Goal: Task Accomplishment & Management: Manage account settings

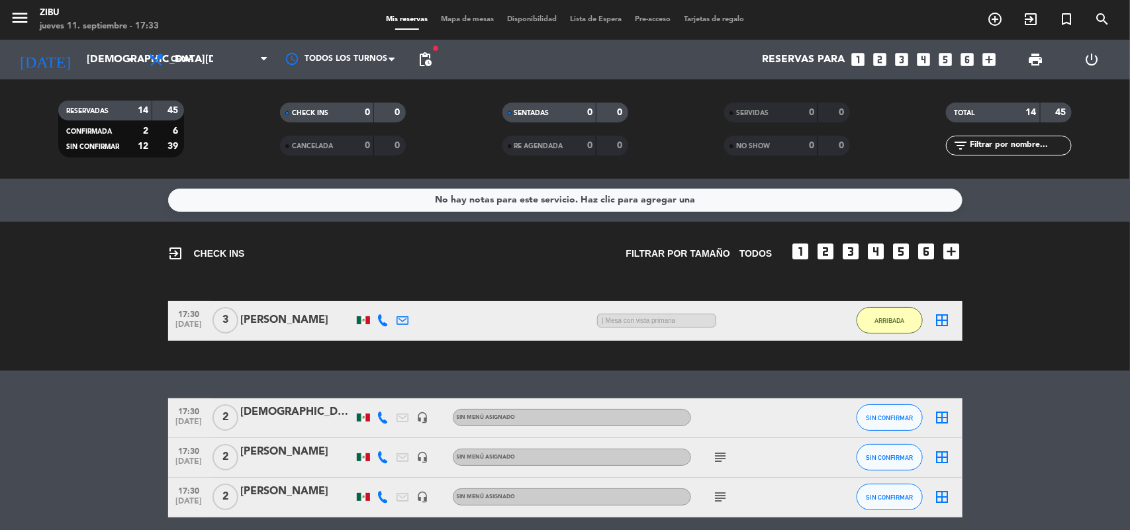
click at [379, 309] on div at bounding box center [383, 320] width 20 height 39
click at [381, 320] on icon at bounding box center [383, 320] width 12 height 12
click at [36, 328] on bookings-row "17:30 [DATE] 3 [PERSON_NAME] [PHONE_NUMBER]:03 H / 12:35 H sms | Mesa con vista…" at bounding box center [565, 321] width 1130 height 40
click at [83, 56] on input "[DEMOGRAPHIC_DATA][DATE]" at bounding box center [150, 60] width 140 height 26
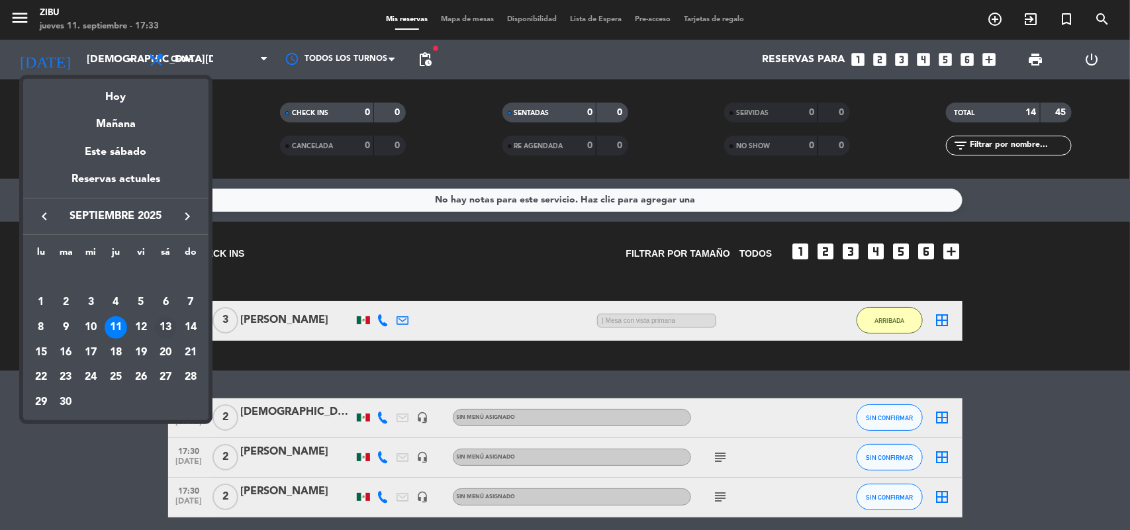
click at [164, 326] on div "13" at bounding box center [165, 327] width 23 height 23
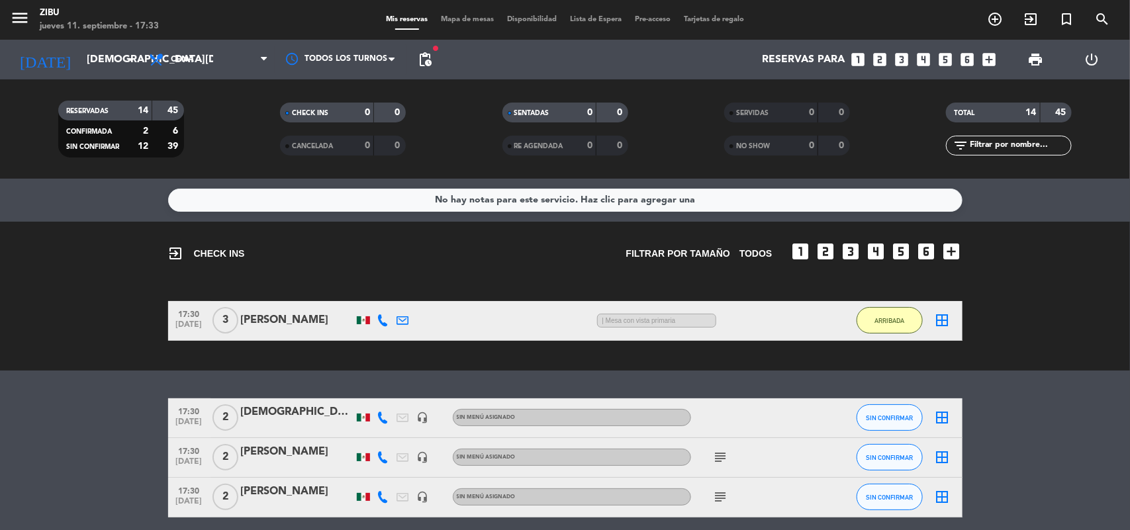
type input "[DATE]"
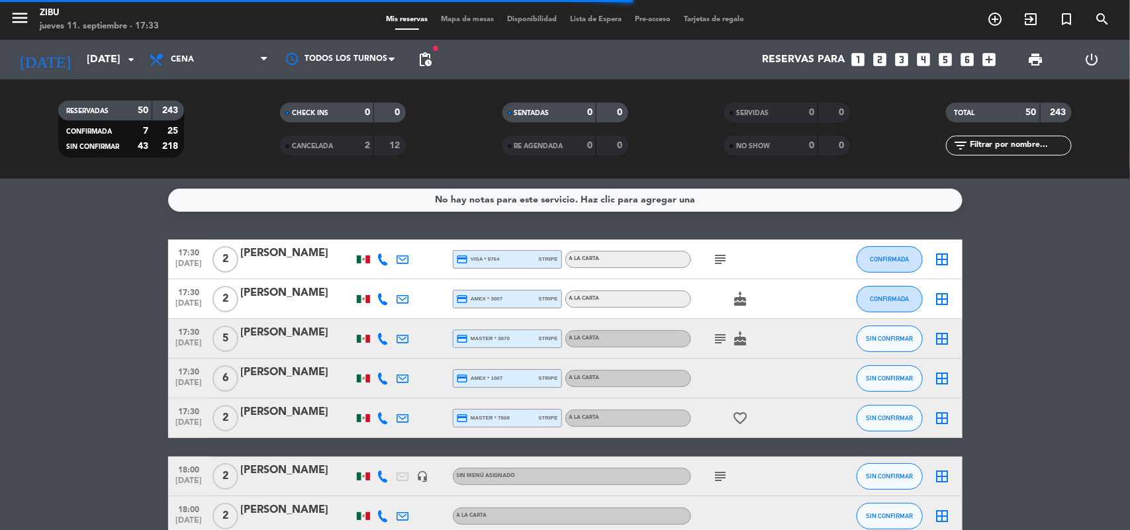
click at [1006, 146] on input "text" at bounding box center [1020, 145] width 103 height 15
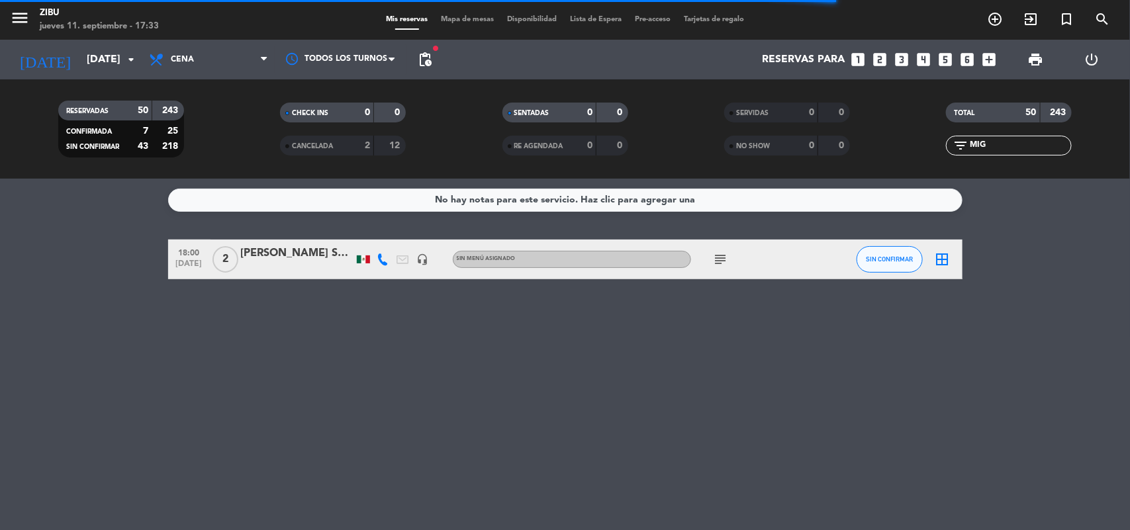
type input "MIG"
click at [79, 288] on div "No hay notas para este servicio. Haz clic para agregar una 18:00 [DATE] 2 [PERS…" at bounding box center [565, 355] width 1130 height 352
click at [716, 258] on icon "subject" at bounding box center [721, 260] width 16 height 16
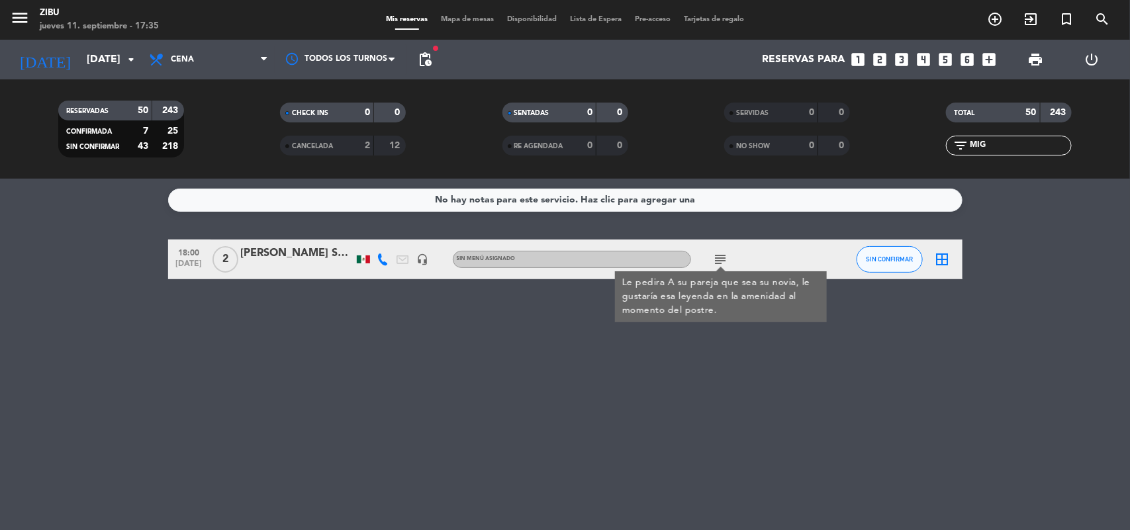
click at [522, 399] on div "No hay notas para este servicio. Haz clic para agregar una 18:00 [DATE] 2 [PERS…" at bounding box center [565, 355] width 1130 height 352
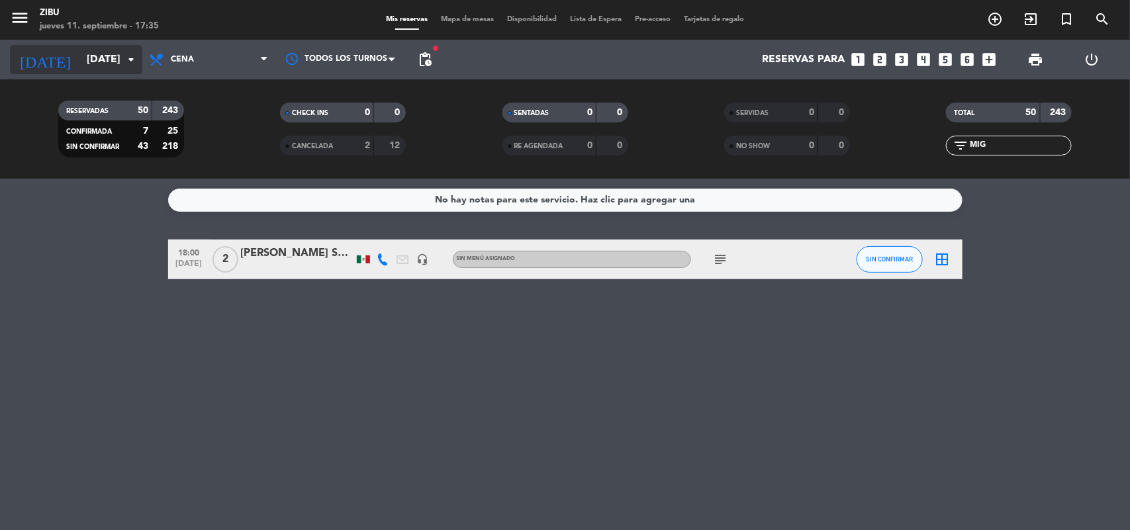
click at [87, 60] on input "[DATE]" at bounding box center [150, 60] width 140 height 26
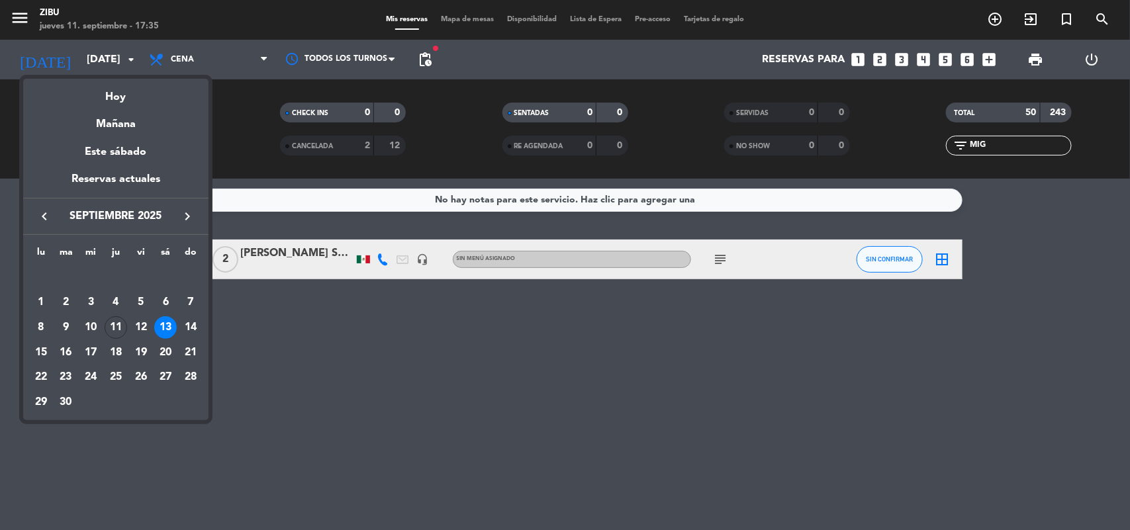
click at [164, 326] on div "13" at bounding box center [165, 327] width 23 height 23
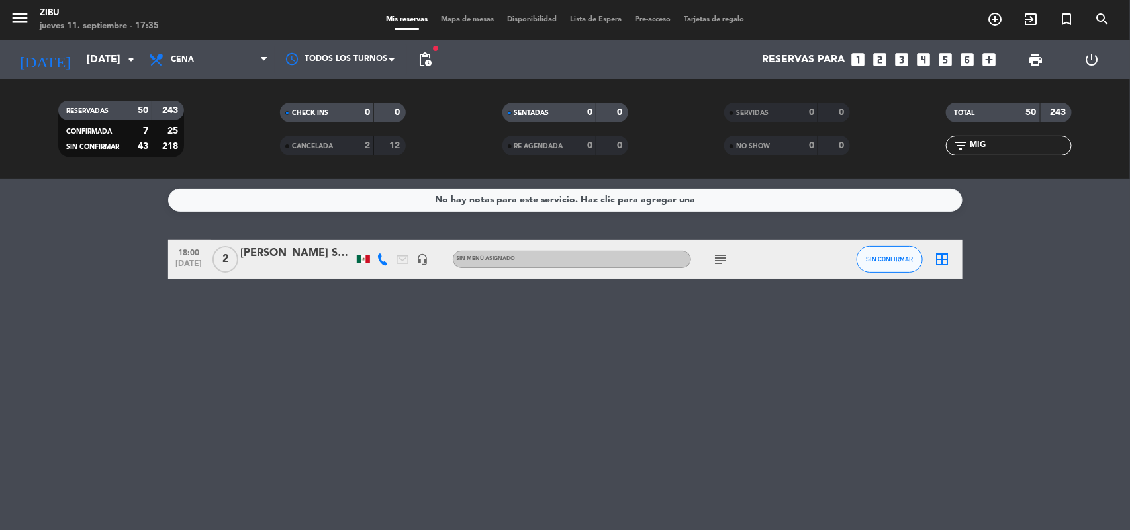
click at [720, 259] on icon "subject" at bounding box center [721, 260] width 16 height 16
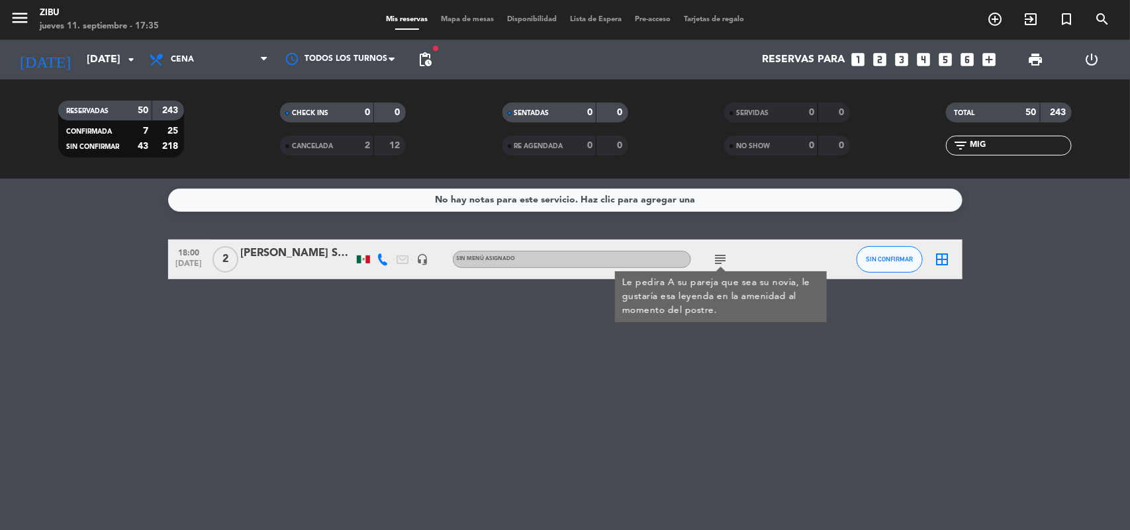
click at [491, 330] on div "No hay notas para este servicio. Haz clic para agregar una 18:00 [DATE] 2 [PERS…" at bounding box center [565, 355] width 1130 height 352
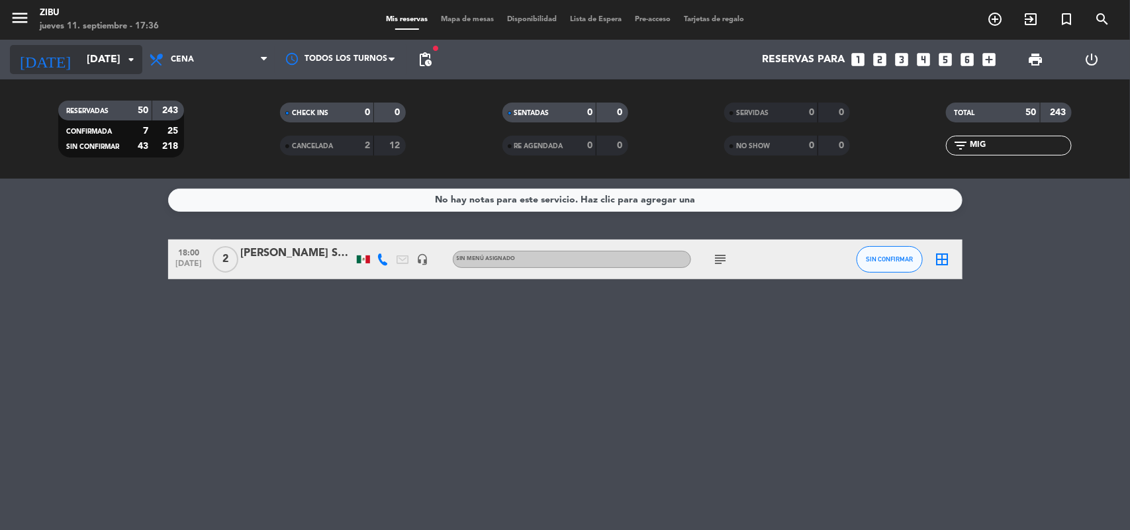
click at [86, 64] on input "[DATE]" at bounding box center [150, 60] width 140 height 26
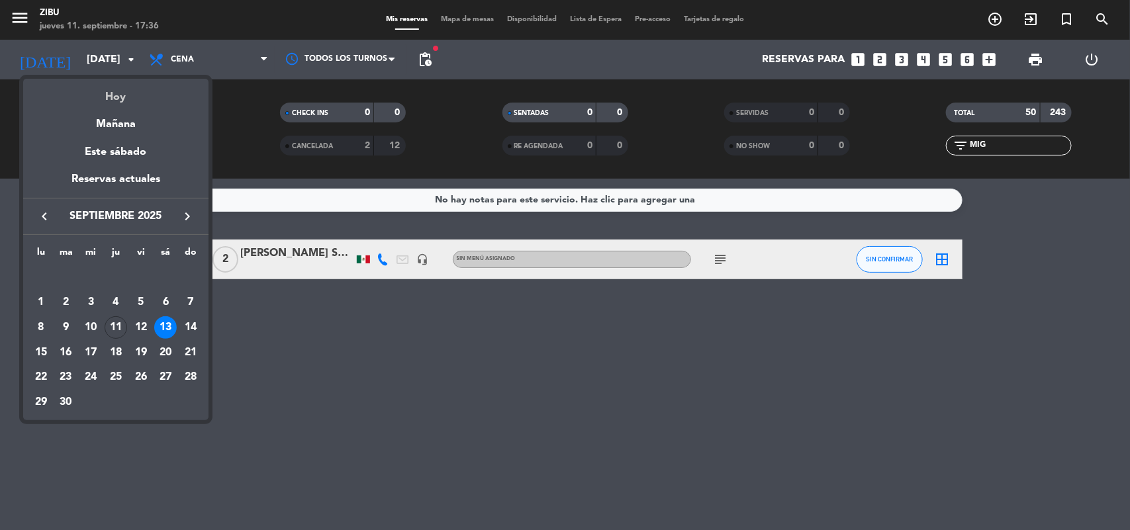
click at [119, 105] on div "Hoy" at bounding box center [115, 92] width 185 height 27
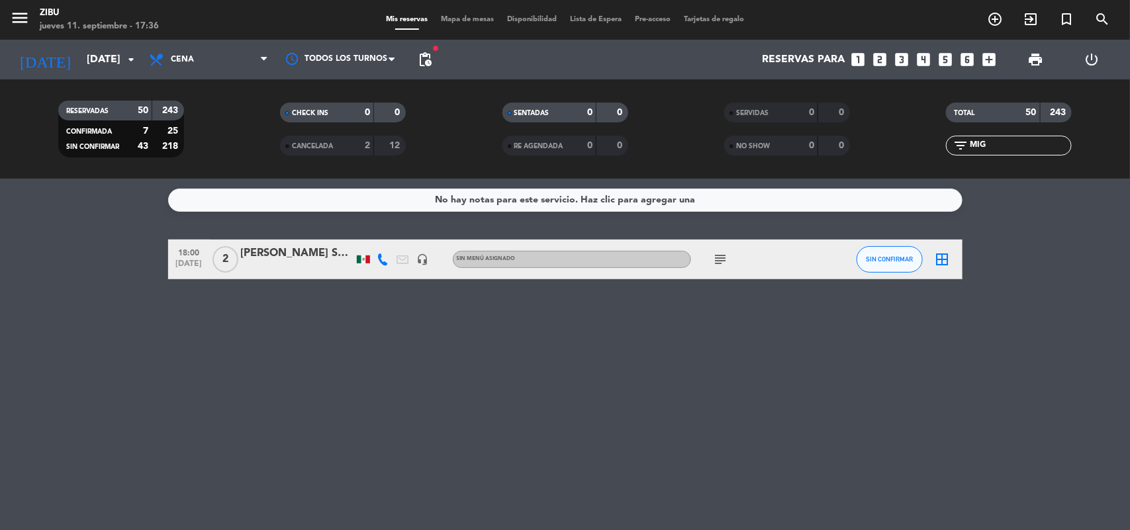
type input "[DEMOGRAPHIC_DATA][DATE]"
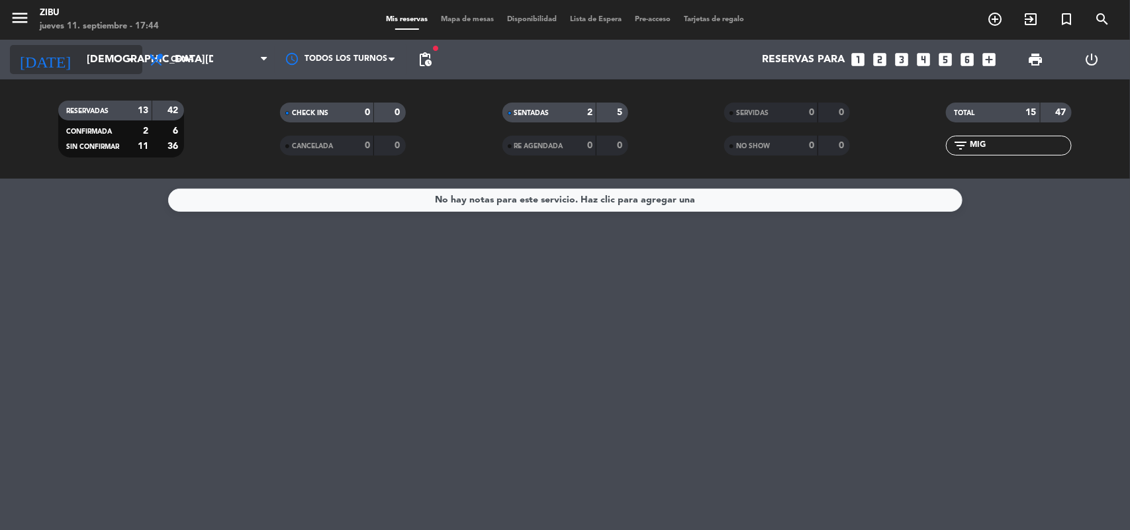
click at [93, 48] on input "[DEMOGRAPHIC_DATA][DATE]" at bounding box center [150, 60] width 140 height 26
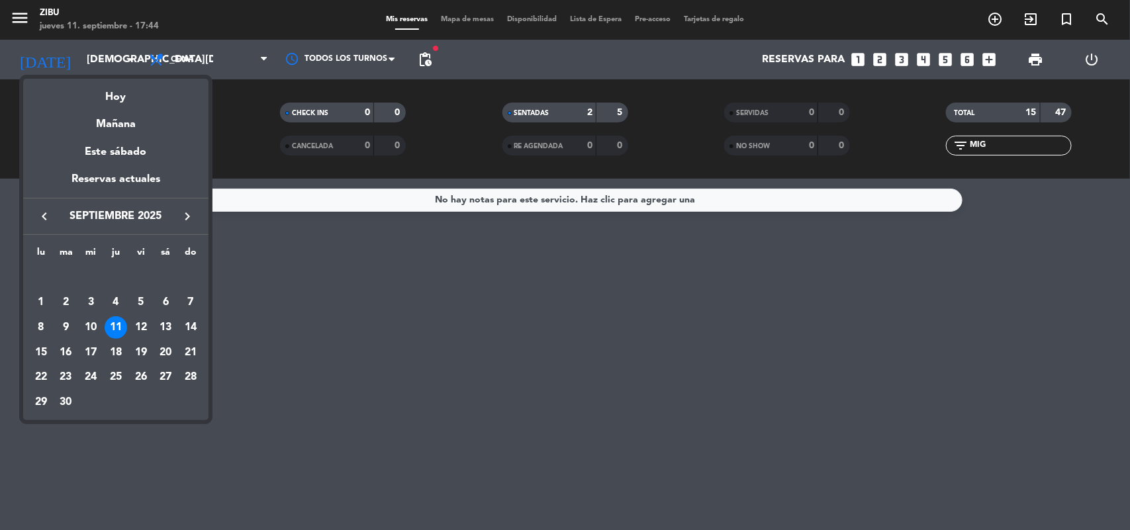
click at [120, 328] on div "11" at bounding box center [116, 327] width 23 height 23
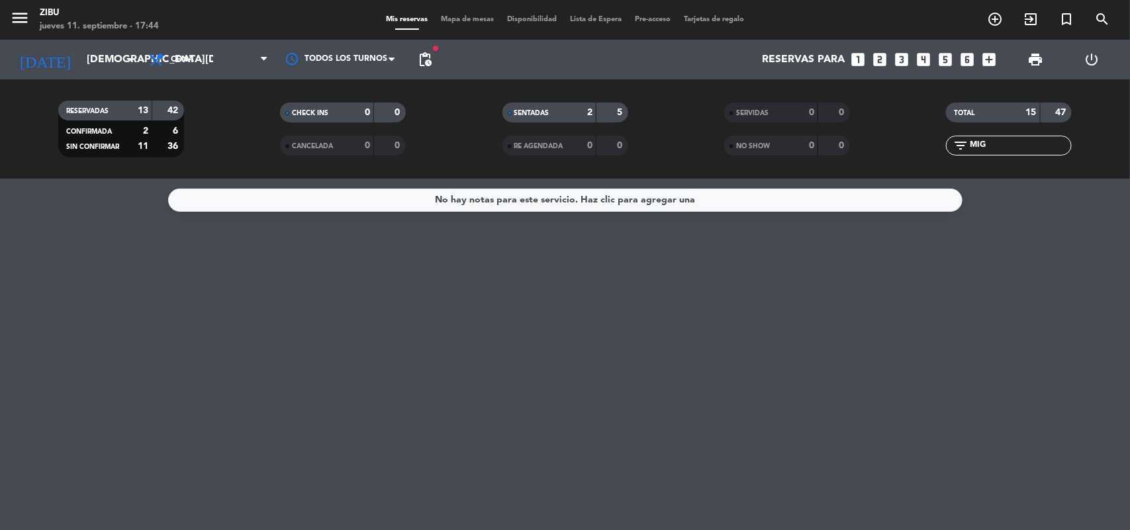
drag, startPoint x: 992, startPoint y: 150, endPoint x: 950, endPoint y: 154, distance: 42.0
click at [950, 154] on input-outlined "filter_list MIG" at bounding box center [1009, 146] width 126 height 20
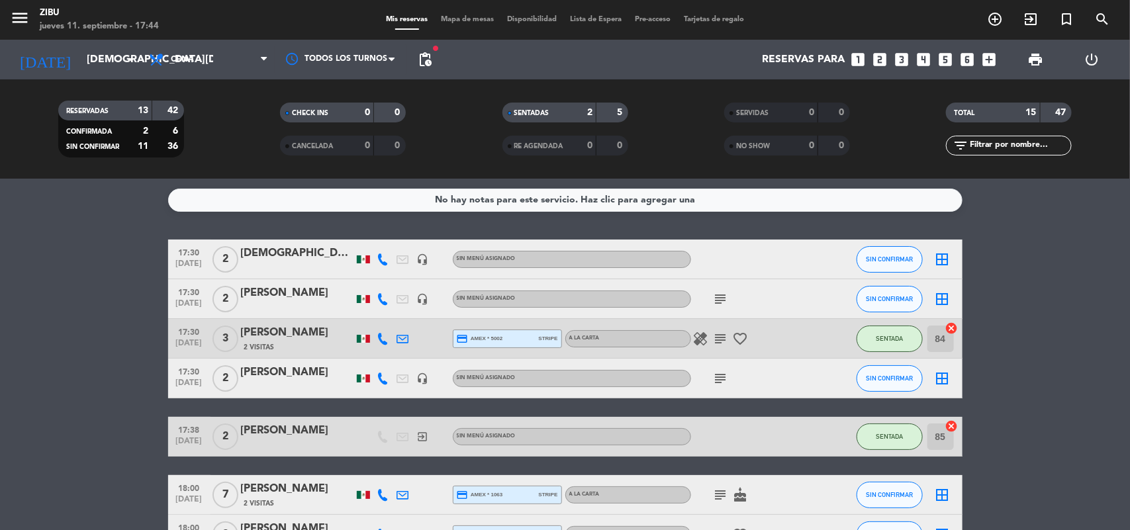
click at [272, 291] on div "[PERSON_NAME]" at bounding box center [297, 293] width 113 height 17
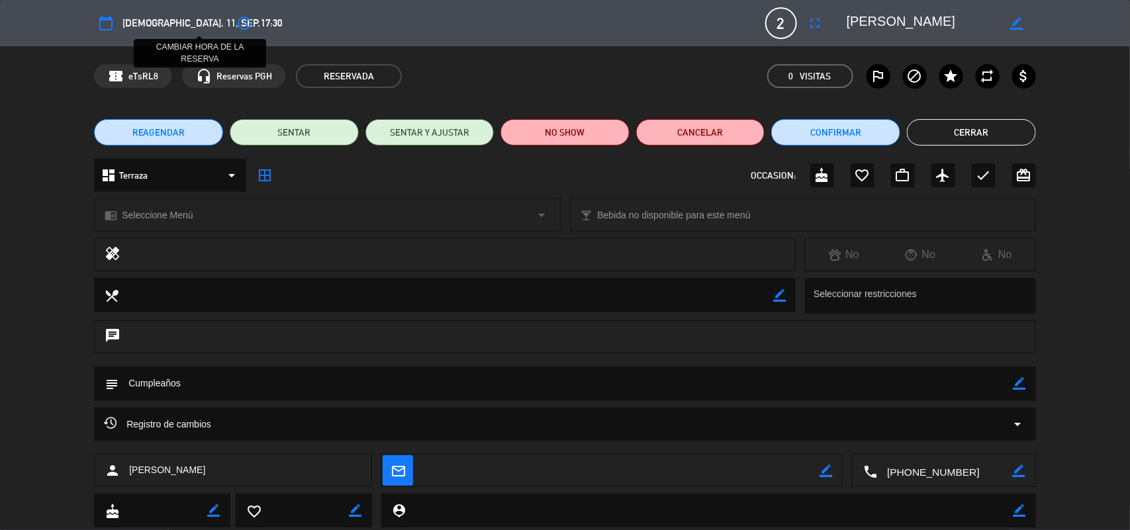
click at [236, 24] on icon "access_time" at bounding box center [244, 23] width 16 height 16
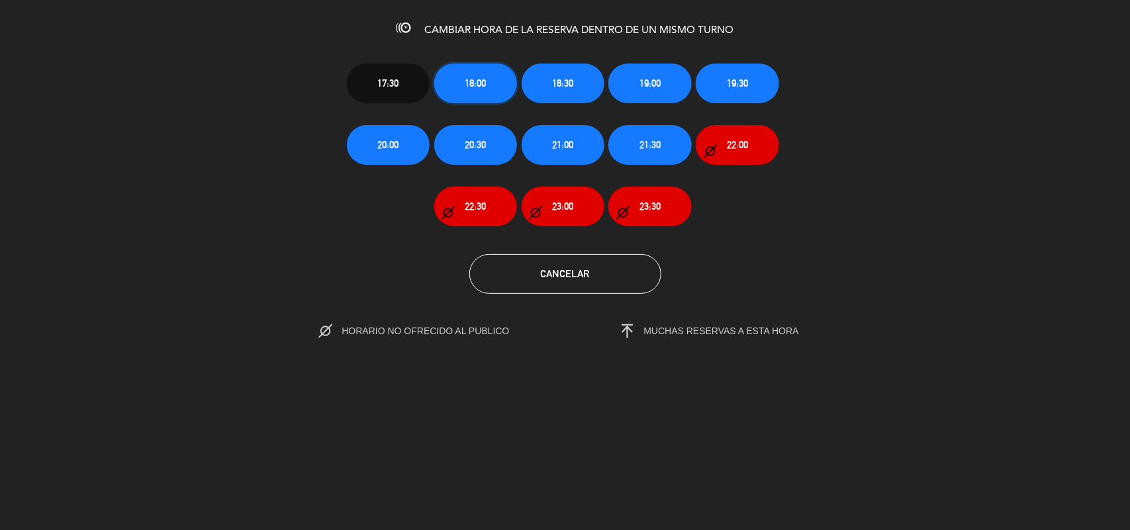
click at [481, 95] on button "18:00" at bounding box center [475, 84] width 83 height 40
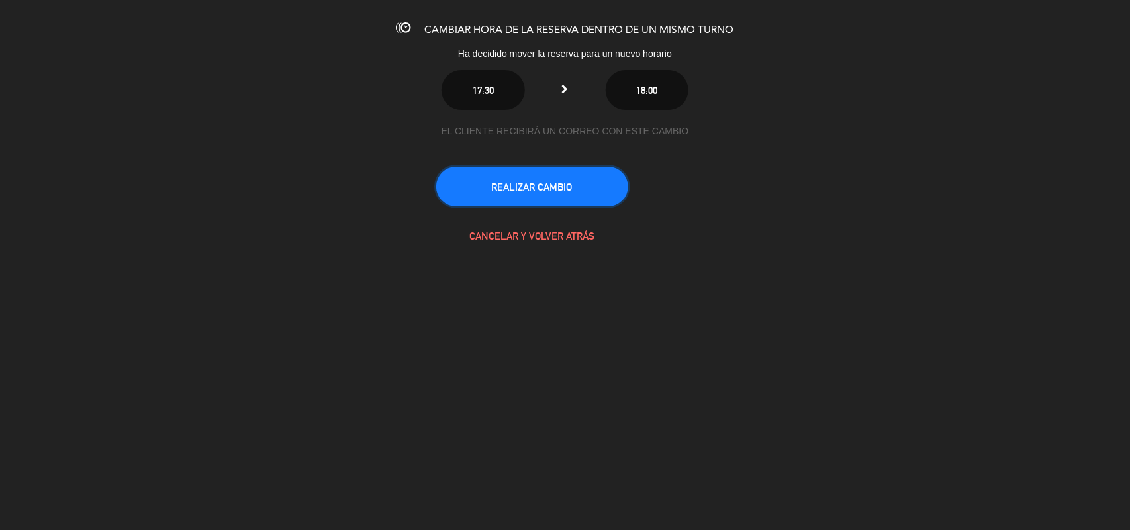
click at [524, 195] on button "REALIZAR CAMBIO" at bounding box center [532, 187] width 192 height 40
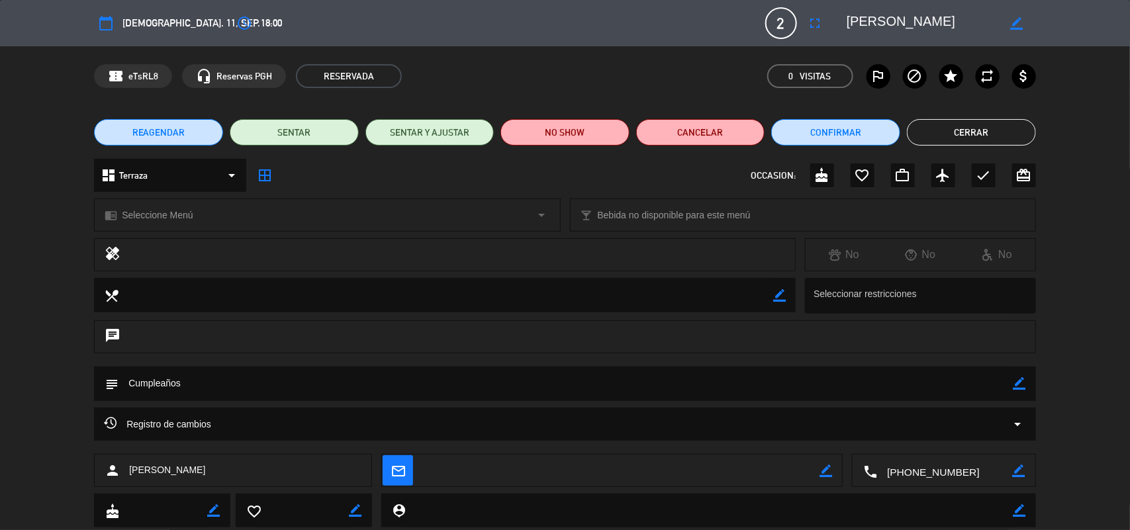
click at [949, 138] on button "Cerrar" at bounding box center [971, 132] width 129 height 26
